Goal: Transaction & Acquisition: Purchase product/service

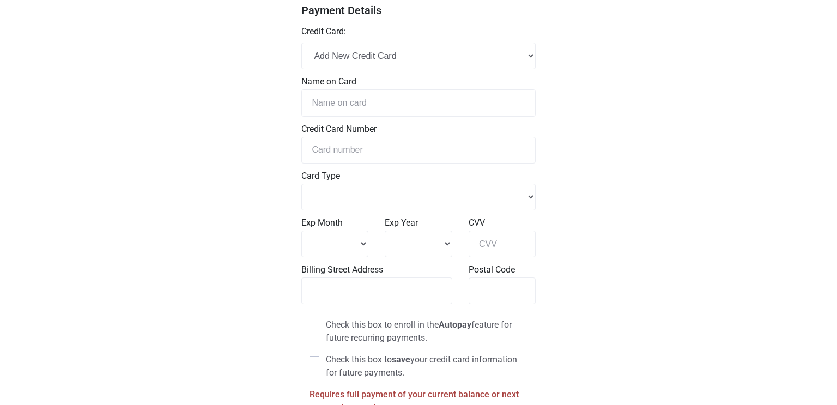
scroll to position [368, 0]
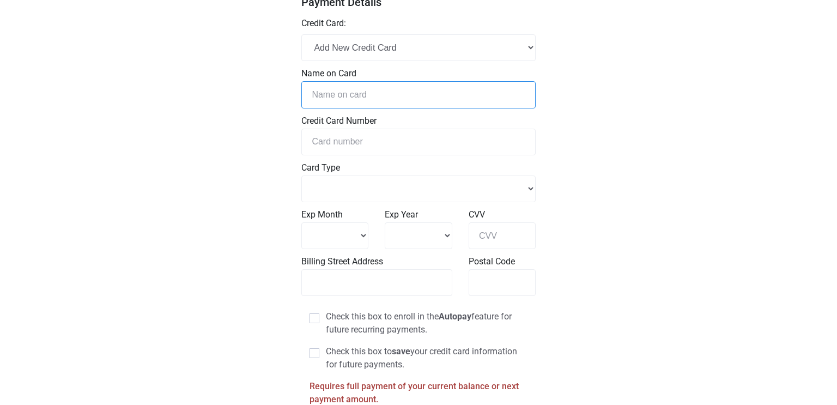
click at [375, 91] on input "text" at bounding box center [418, 94] width 234 height 27
type input "Vallorie M. Dalmeida"
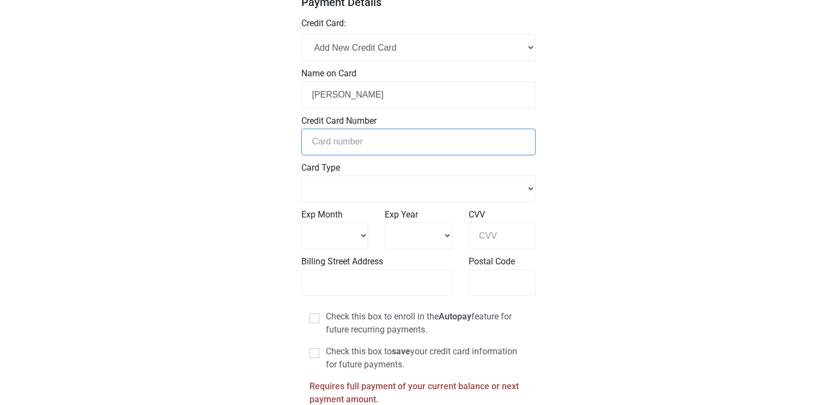
type input "4232233117592351"
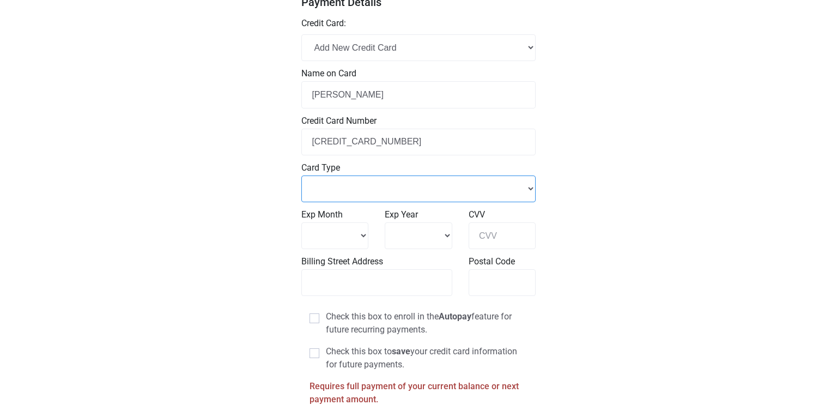
select select "Visa"
select select "6"
select select "2029"
type input "546"
click at [442, 283] on input "Billing Street Address" at bounding box center [376, 282] width 151 height 27
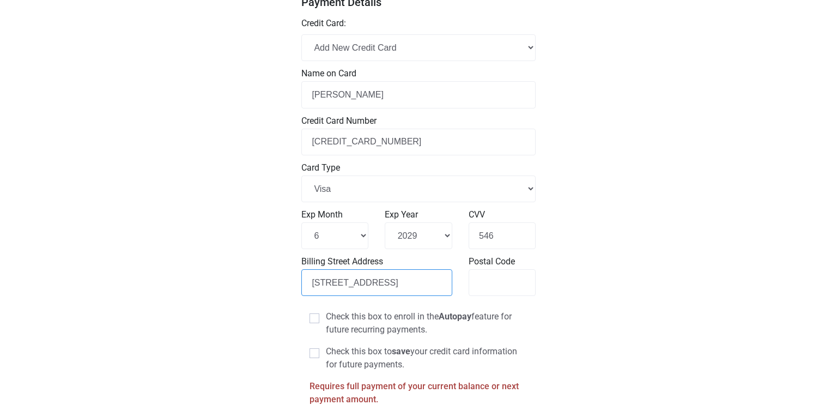
type input "406 Vale St"
click at [508, 286] on input "Postal Code" at bounding box center [502, 282] width 67 height 27
type input "76834"
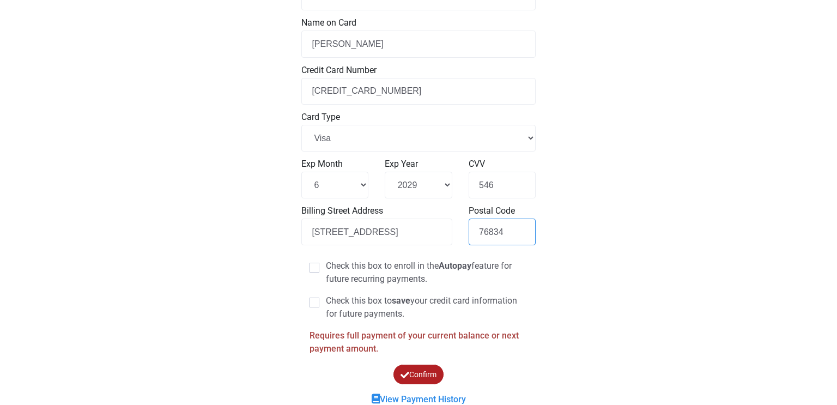
scroll to position [427, 0]
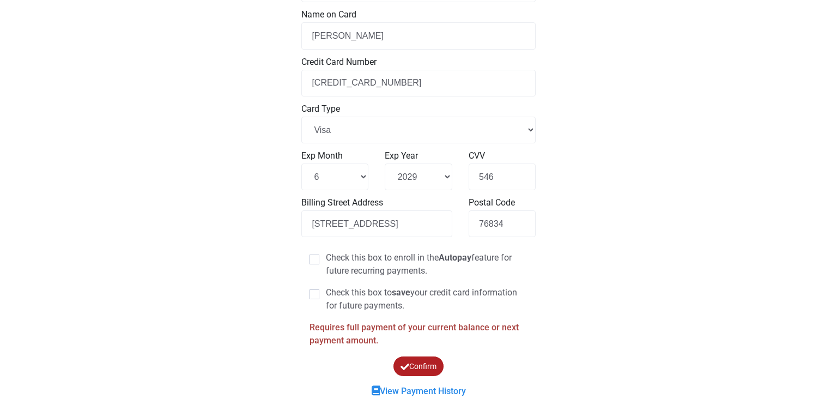
click at [311, 294] on span at bounding box center [315, 294] width 10 height 10
click at [326, 293] on input "Check this box to save your credit card information for future payments." at bounding box center [329, 289] width 7 height 7
checkbox input "true"
click at [406, 367] on icon "submit" at bounding box center [405, 367] width 9 height 0
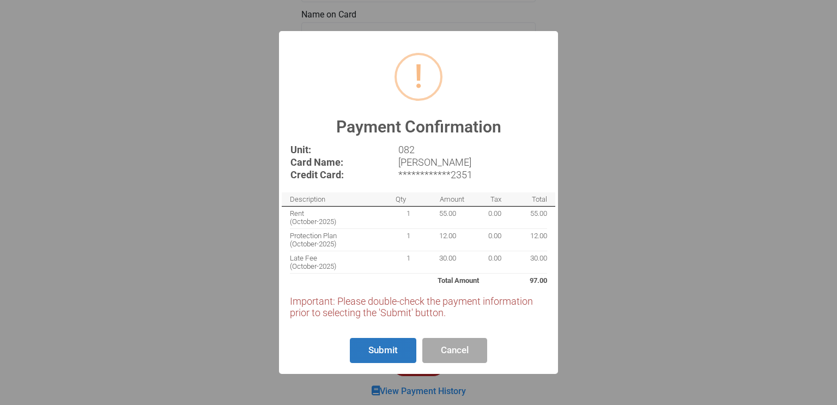
click at [397, 350] on button "Submit" at bounding box center [383, 351] width 66 height 26
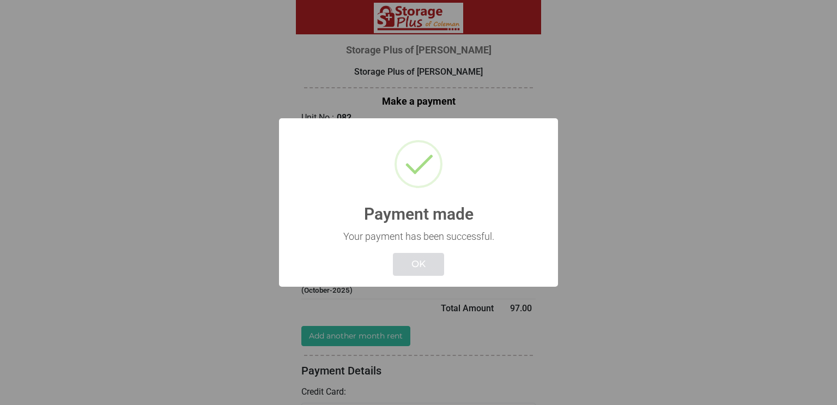
click at [409, 259] on button "OK" at bounding box center [418, 264] width 51 height 23
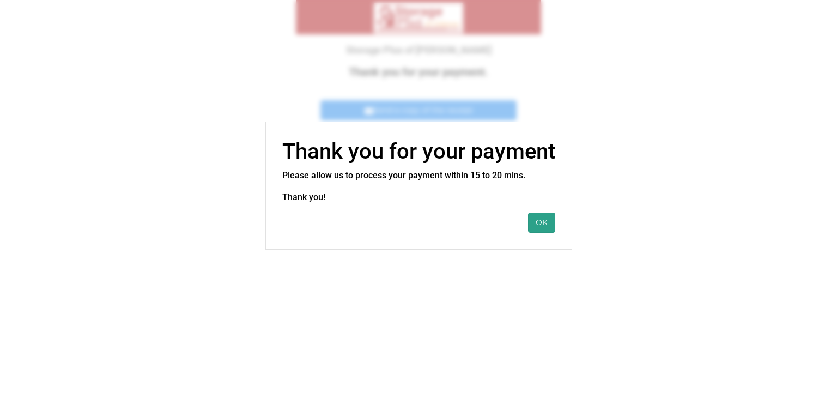
click at [543, 216] on button "OK" at bounding box center [541, 223] width 27 height 20
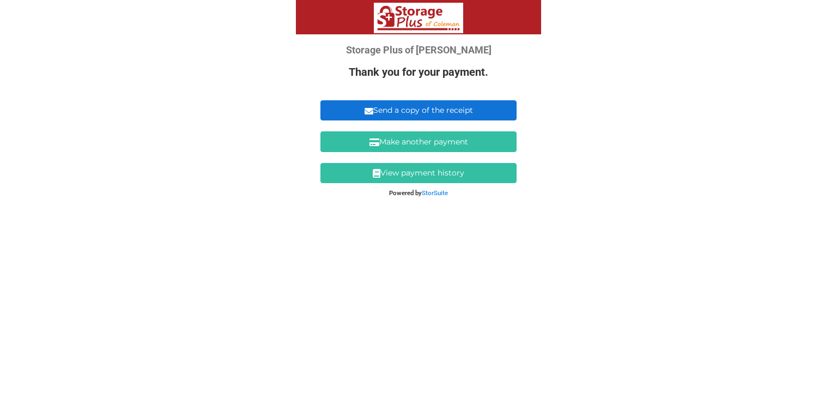
click at [464, 112] on link "Send a copy of the receipt" at bounding box center [418, 110] width 196 height 20
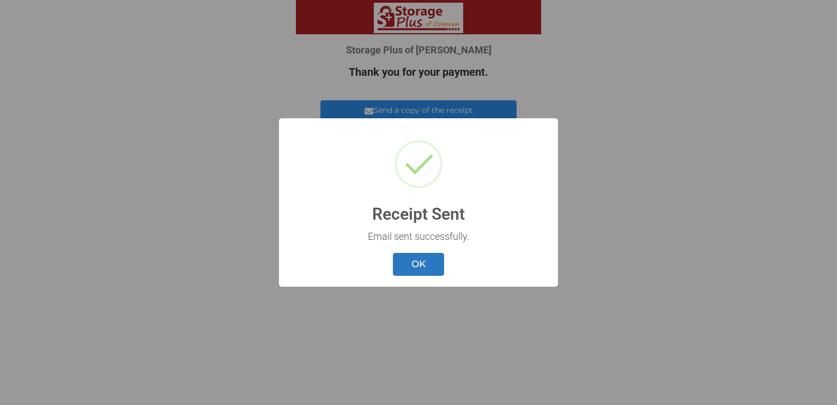
click at [421, 267] on button "OK" at bounding box center [418, 264] width 51 height 23
